Goal: Navigation & Orientation: Find specific page/section

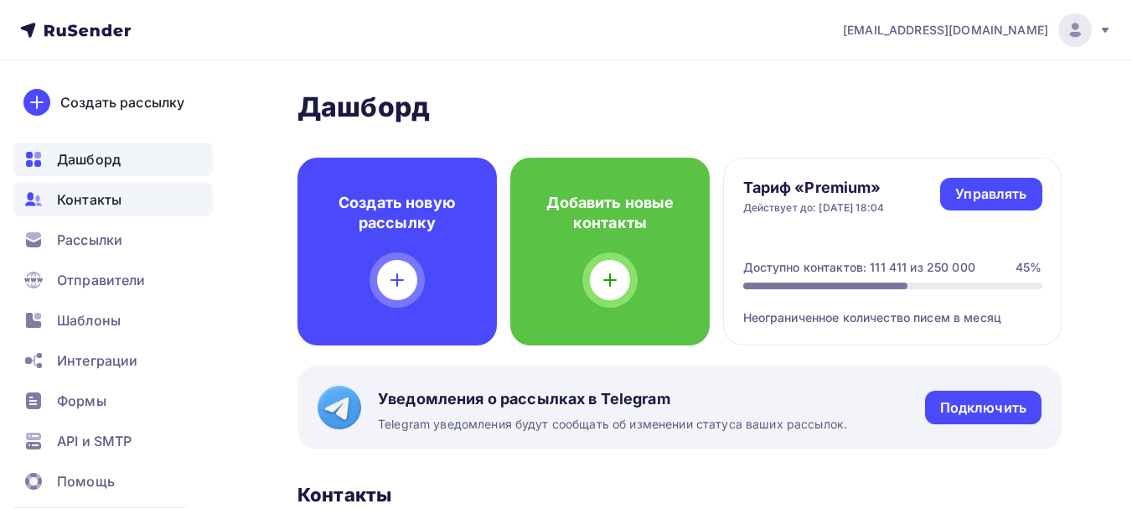
click at [103, 210] on div "Контакты" at bounding box center [112, 200] width 199 height 34
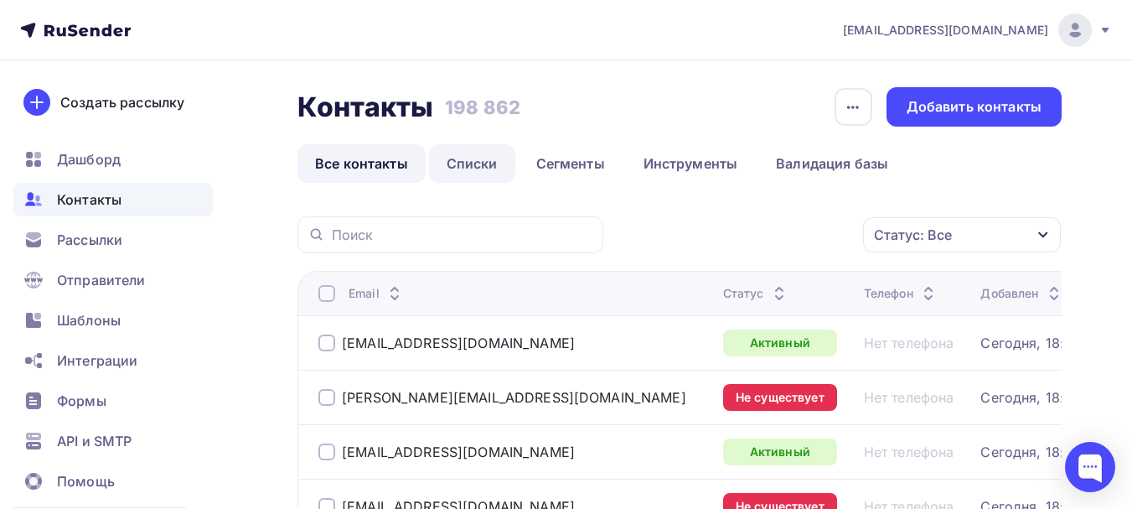
click at [432, 166] on link "Списки" at bounding box center [472, 163] width 86 height 39
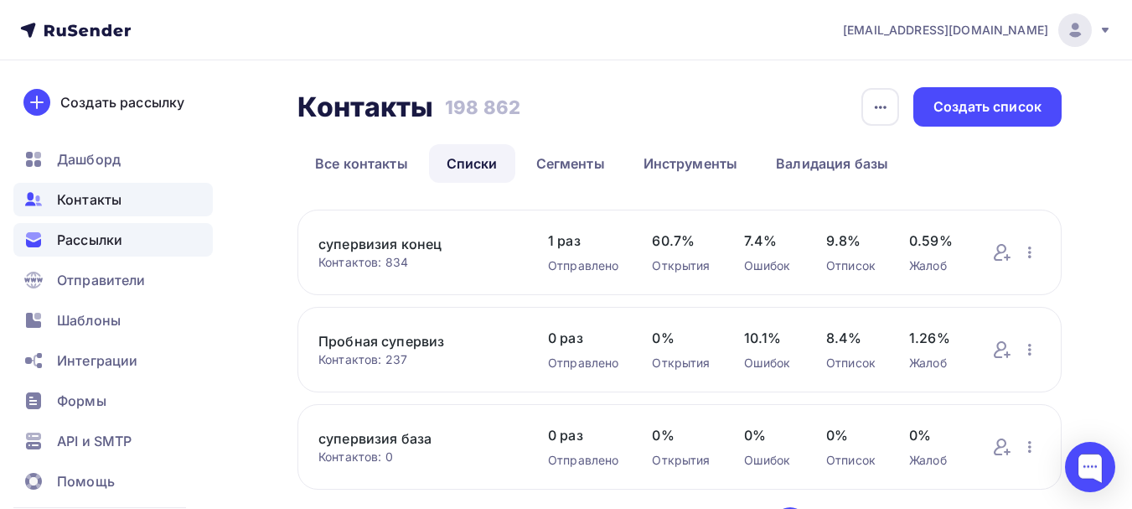
click at [78, 250] on div "Рассылки" at bounding box center [112, 240] width 199 height 34
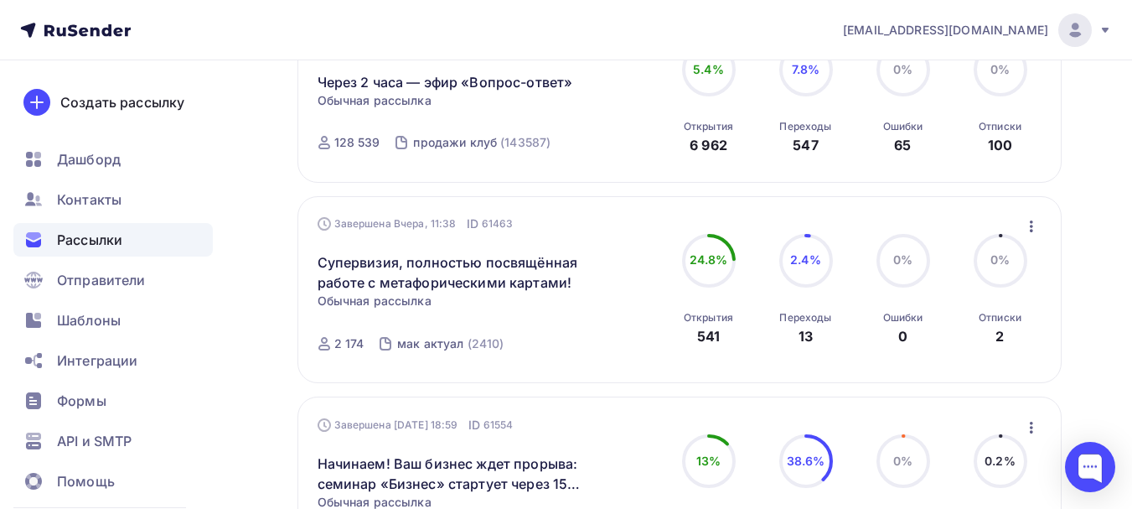
scroll to position [666, 0]
